Goal: Navigation & Orientation: Find specific page/section

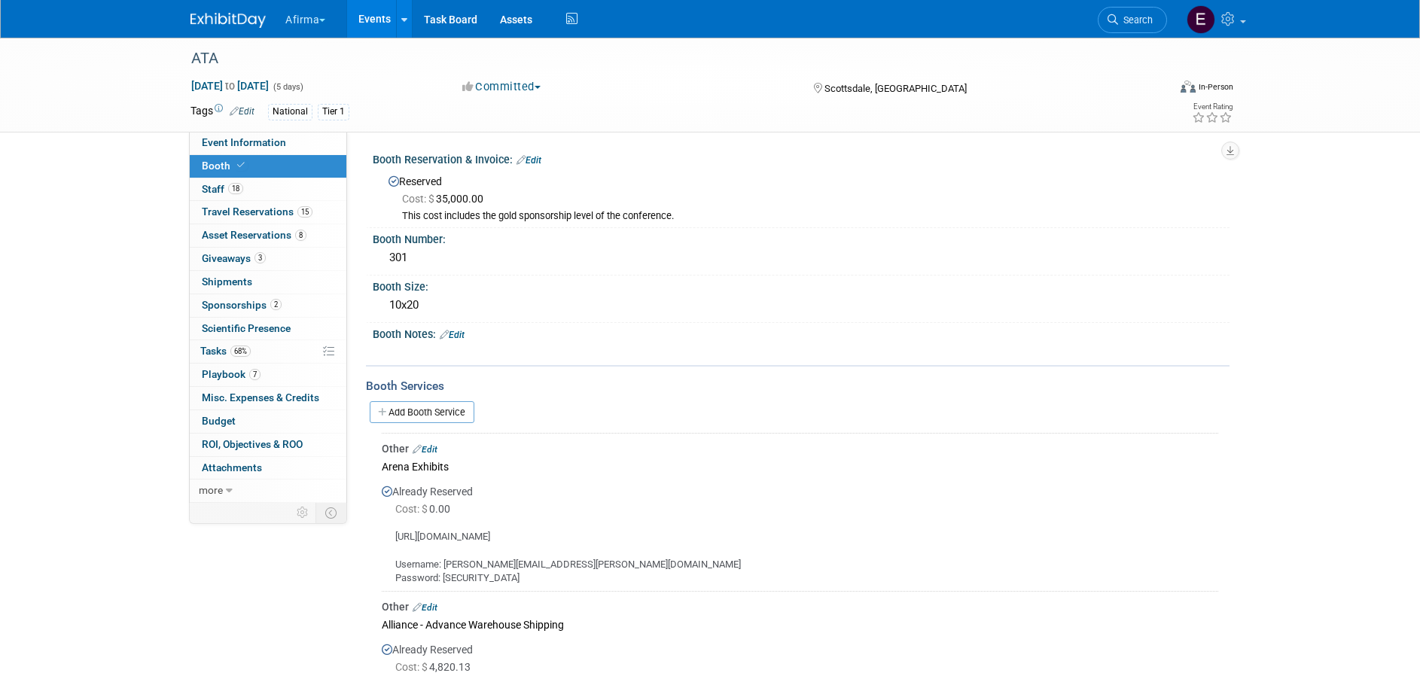
click at [391, 25] on link "Events" at bounding box center [374, 19] width 55 height 38
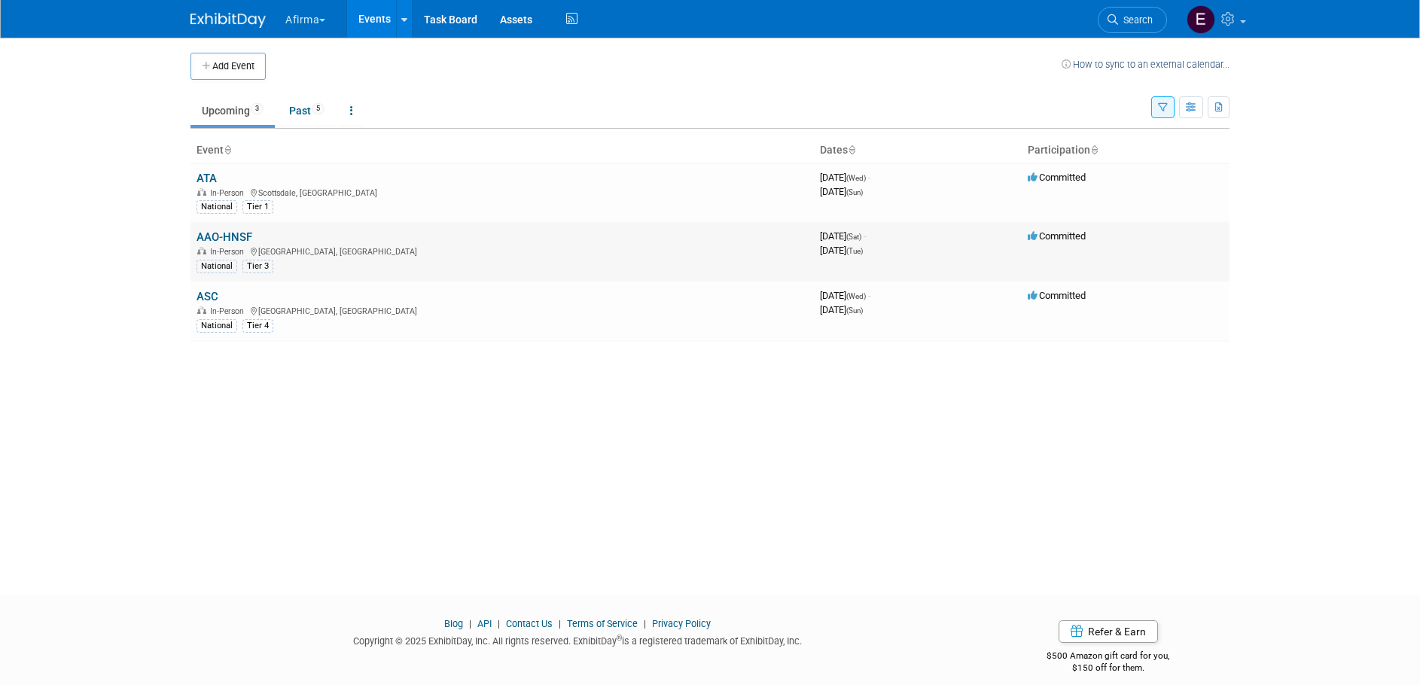
click at [235, 233] on link "AAO-HNSF" at bounding box center [224, 237] width 56 height 14
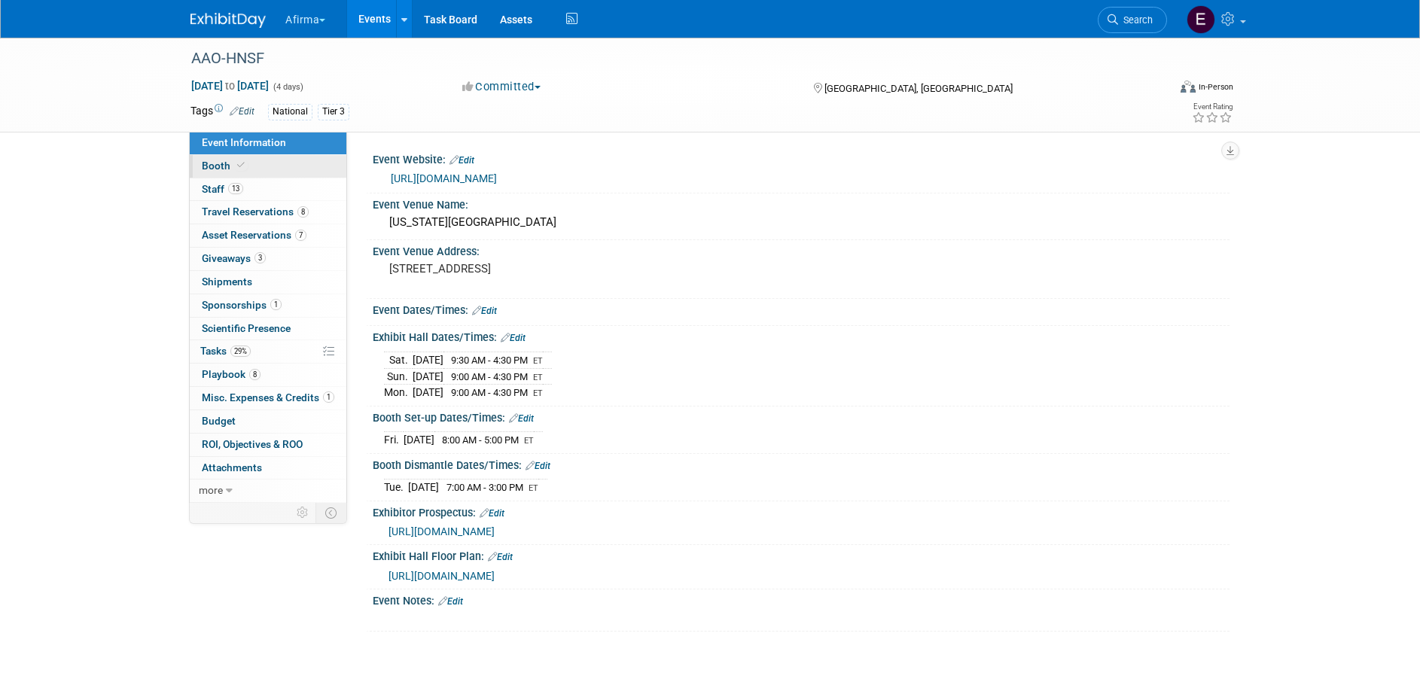
click at [242, 168] on icon at bounding box center [241, 165] width 8 height 8
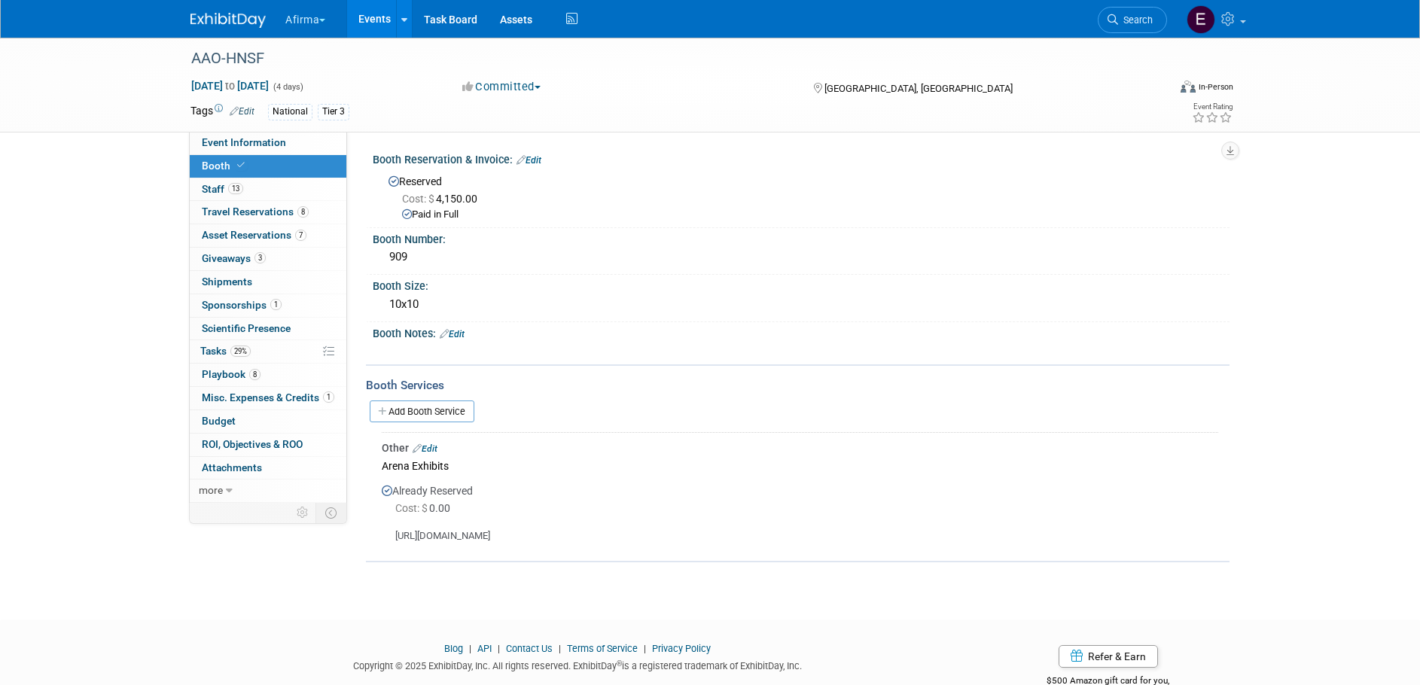
click at [320, 18] on button "Afirma" at bounding box center [314, 16] width 60 height 33
click at [347, 132] on link "Corporate Events" at bounding box center [340, 134] width 111 height 21
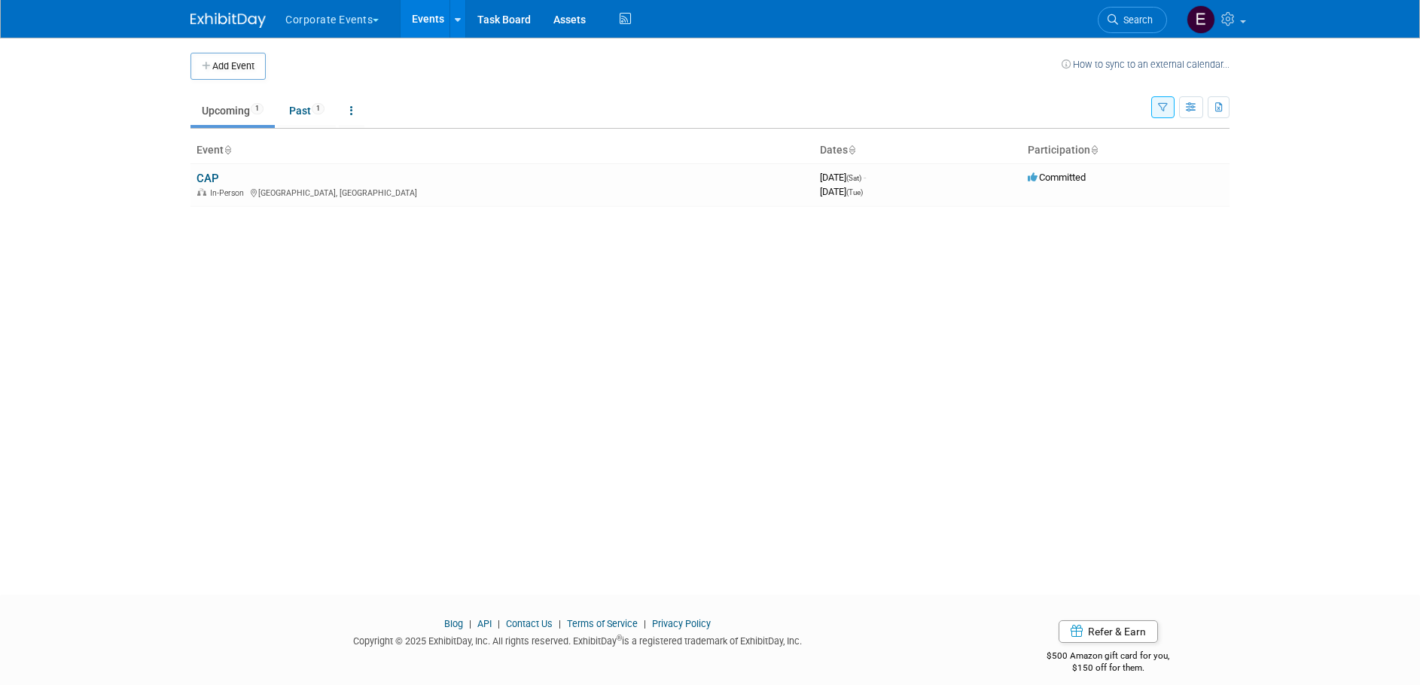
click at [353, 17] on button "Corporate Events" at bounding box center [341, 16] width 114 height 33
click at [356, 109] on link "Afirma" at bounding box center [340, 113] width 111 height 21
